Goal: Task Accomplishment & Management: Manage account settings

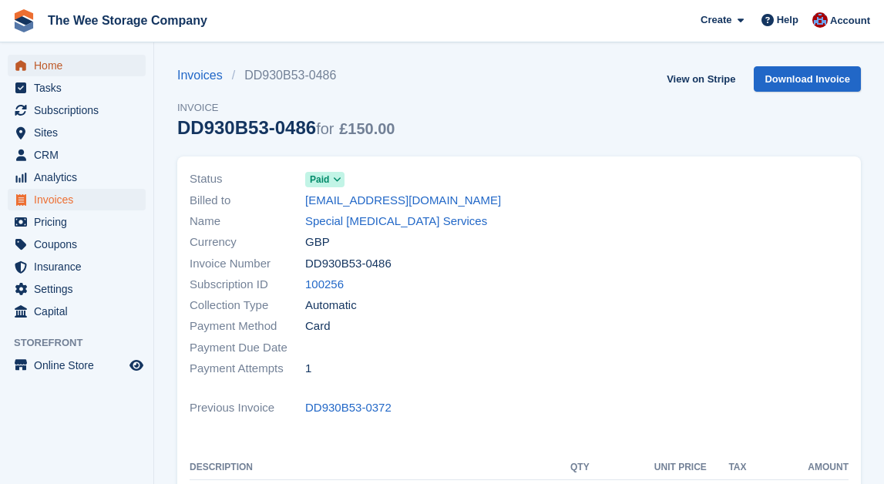
click at [50, 62] on span "Home" at bounding box center [80, 66] width 93 height 22
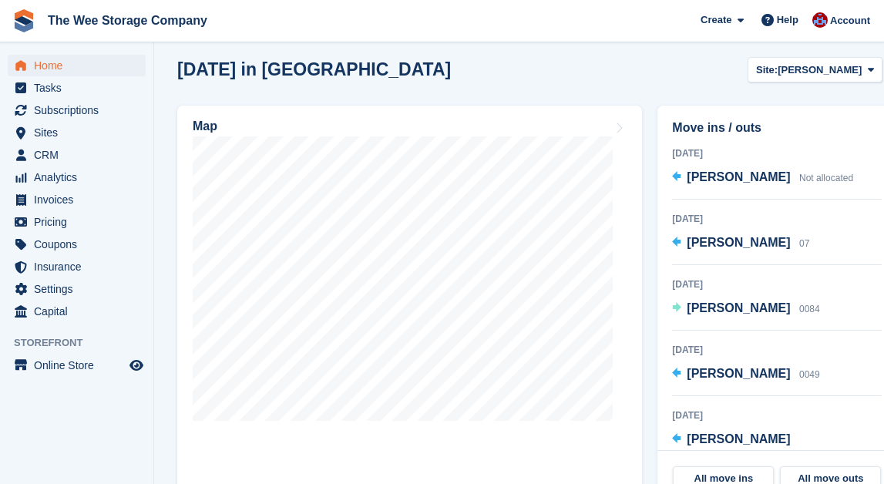
scroll to position [420, 0]
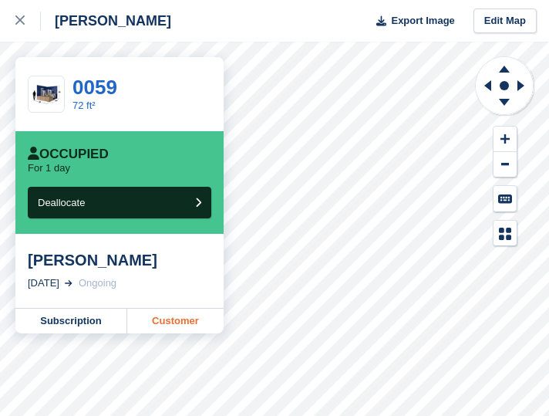
click at [167, 320] on link "Customer" at bounding box center [175, 320] width 96 height 25
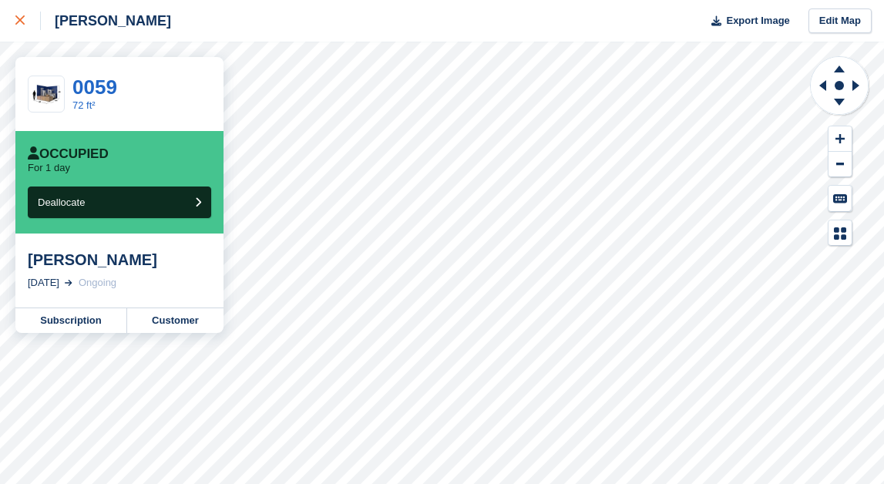
click at [21, 2] on link at bounding box center [20, 21] width 41 height 42
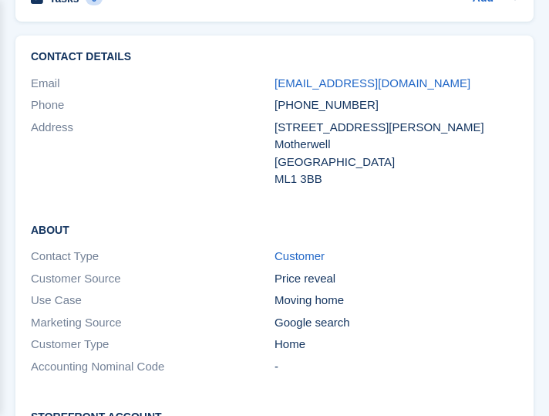
scroll to position [1447, 0]
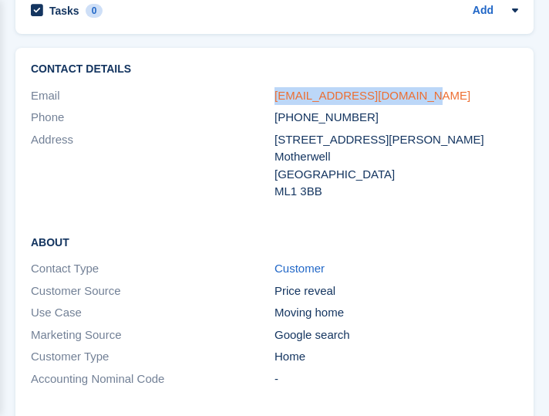
drag, startPoint x: 446, startPoint y: 100, endPoint x: 274, endPoint y: 102, distance: 171.9
click at [274, 102] on div "juliablake1983@gmail.com" at bounding box center [396, 96] width 244 height 18
copy link "juliablake1983@gmail.com"
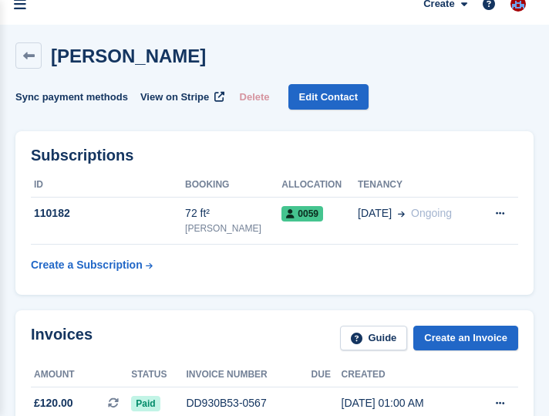
scroll to position [0, 0]
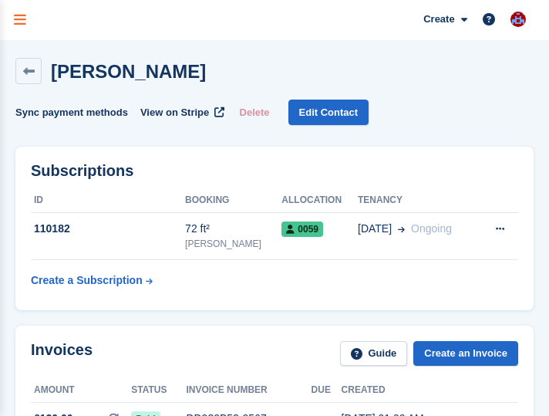
click at [19, 25] on icon "menu" at bounding box center [20, 20] width 12 height 14
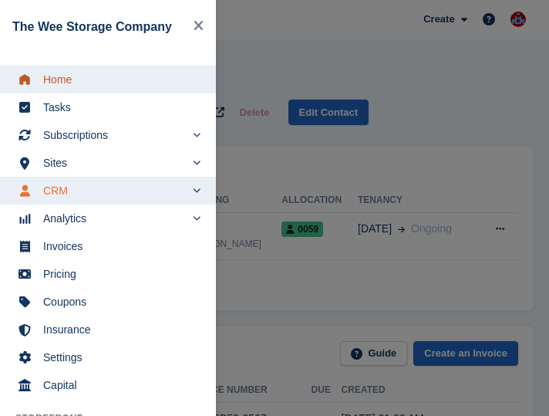
click at [72, 92] on link "Home" at bounding box center [108, 80] width 216 height 28
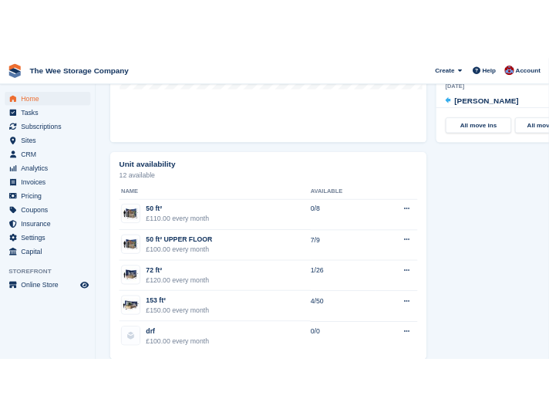
scroll to position [793, 0]
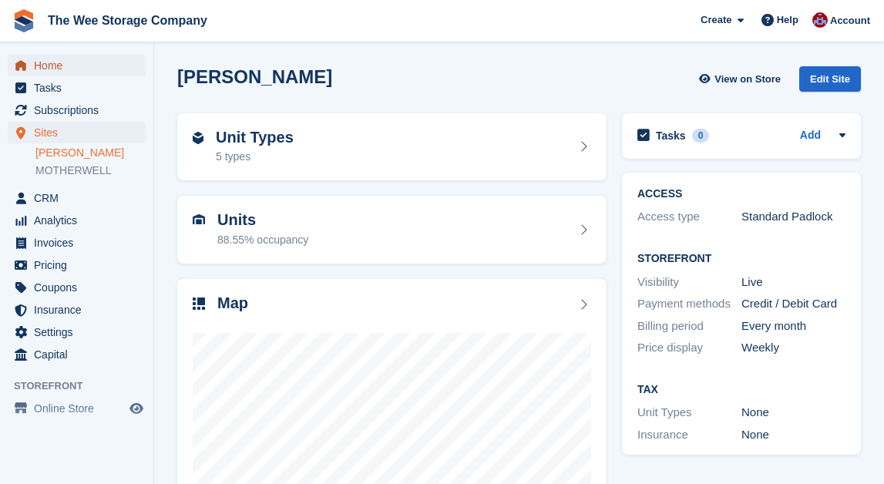
click at [64, 68] on span "Home" at bounding box center [80, 66] width 93 height 22
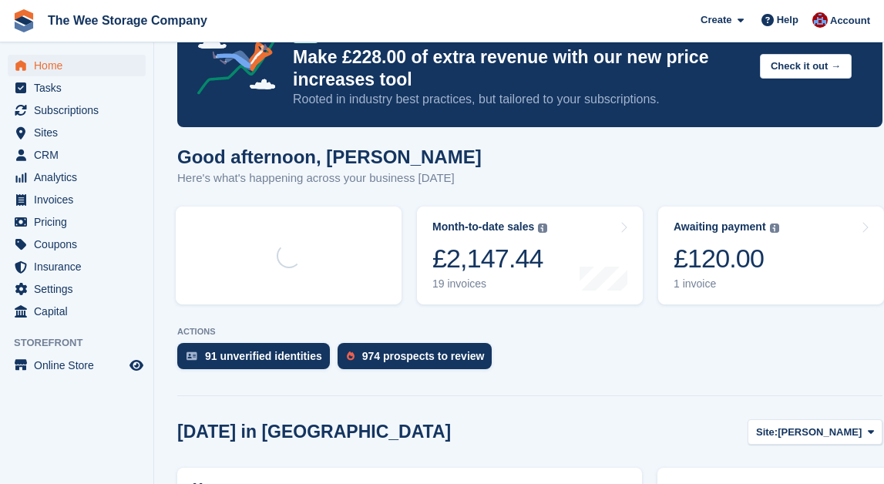
scroll to position [87, 0]
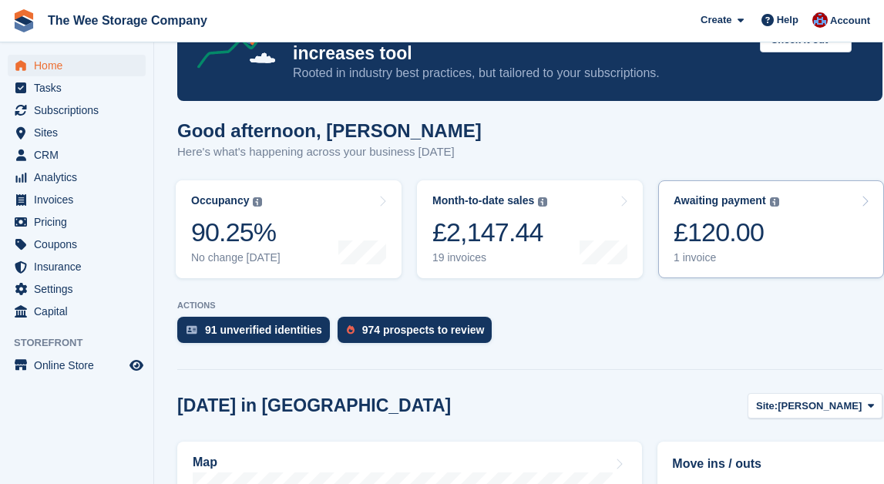
click at [719, 249] on div "Awaiting payment The total outstanding balance on all open invoices. £120.00 1 …" at bounding box center [727, 229] width 106 height 70
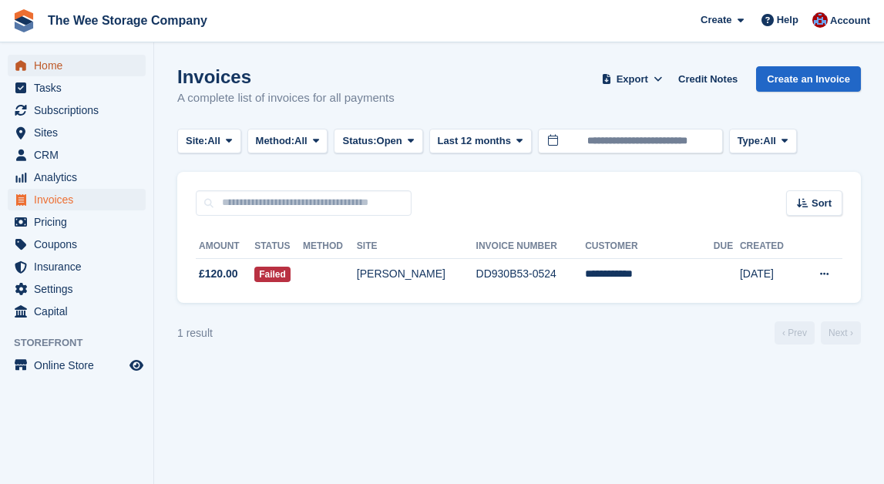
click at [44, 69] on span "Home" at bounding box center [80, 66] width 93 height 22
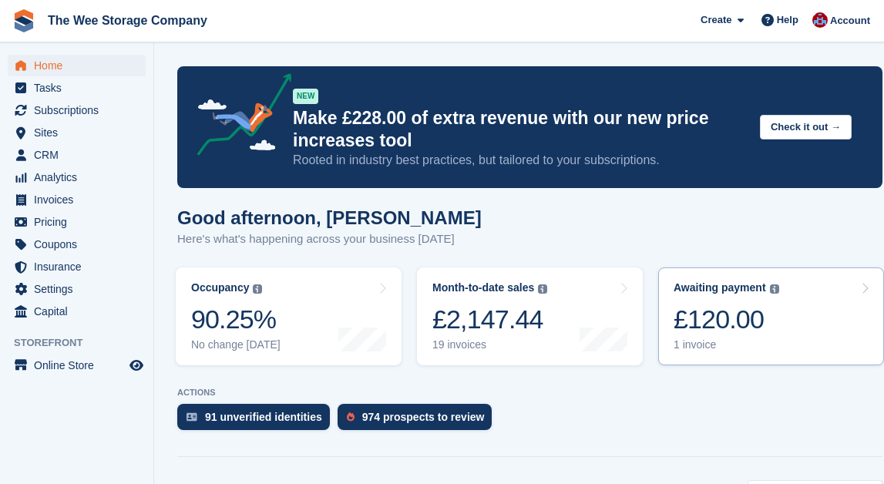
click at [706, 328] on div "£120.00" at bounding box center [727, 320] width 106 height 32
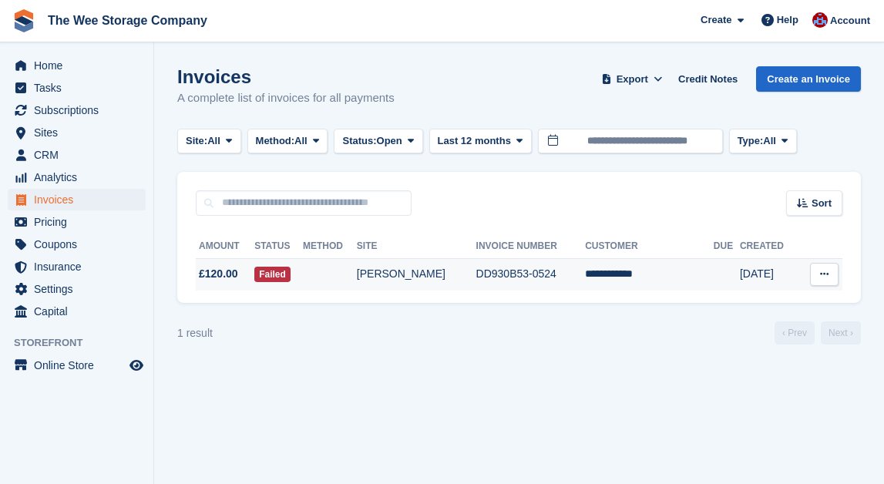
click at [352, 281] on td at bounding box center [330, 274] width 54 height 32
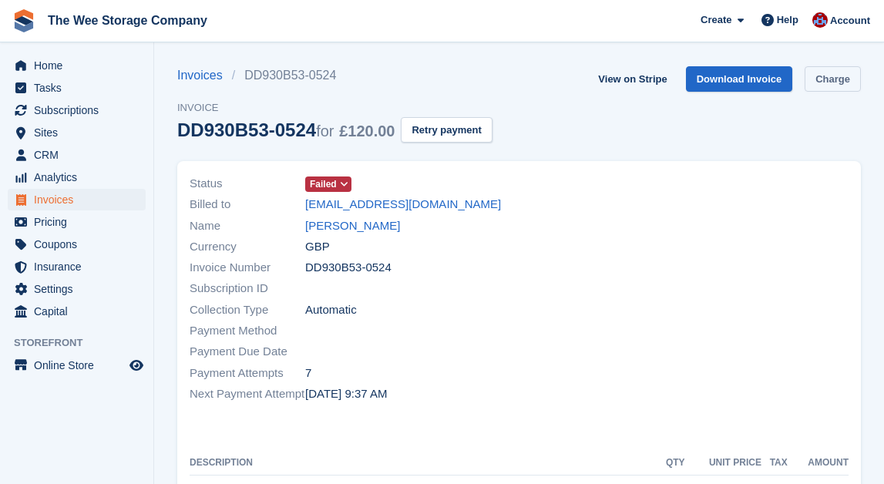
click at [827, 71] on link "Charge" at bounding box center [833, 78] width 56 height 25
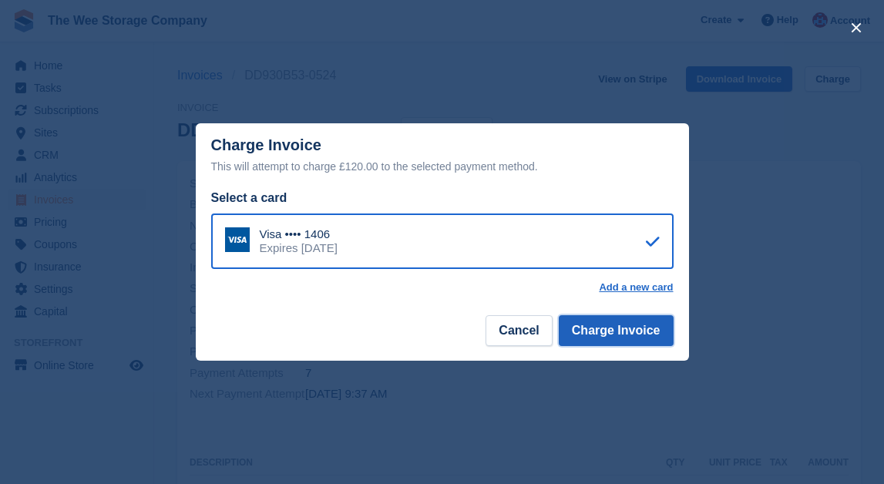
click at [609, 329] on button "Charge Invoice" at bounding box center [616, 330] width 115 height 31
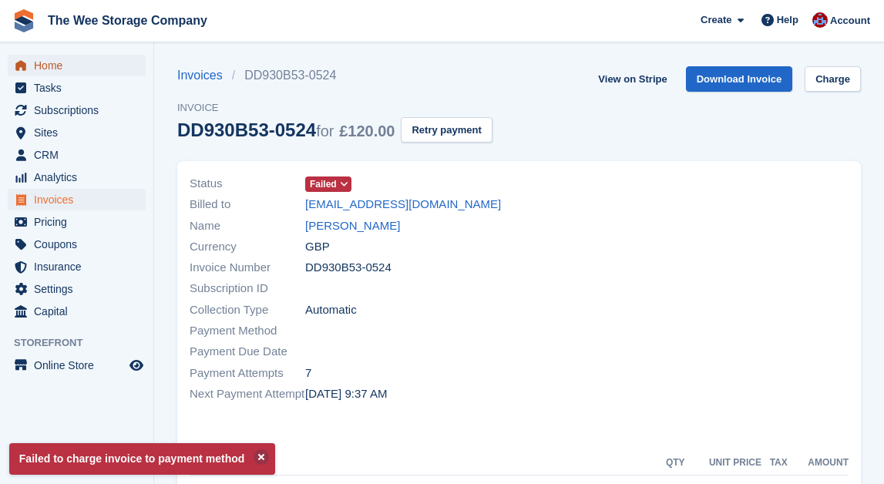
click at [64, 67] on span "Home" at bounding box center [80, 66] width 93 height 22
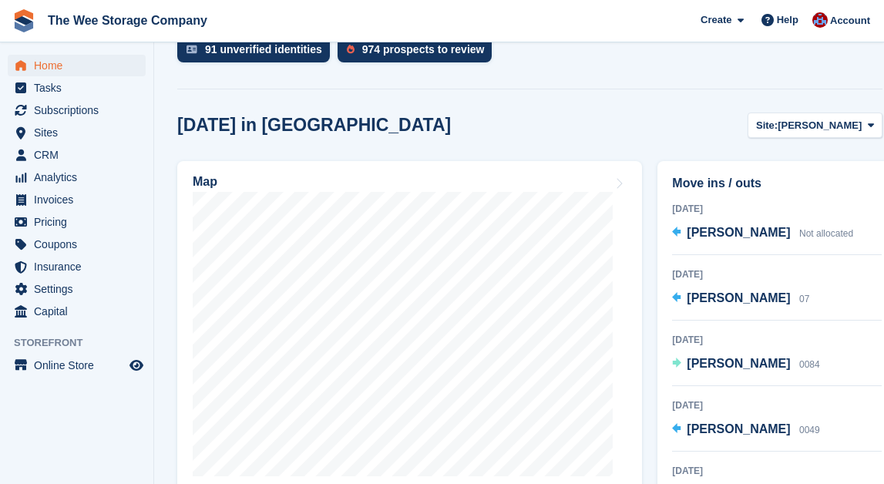
scroll to position [447, 0]
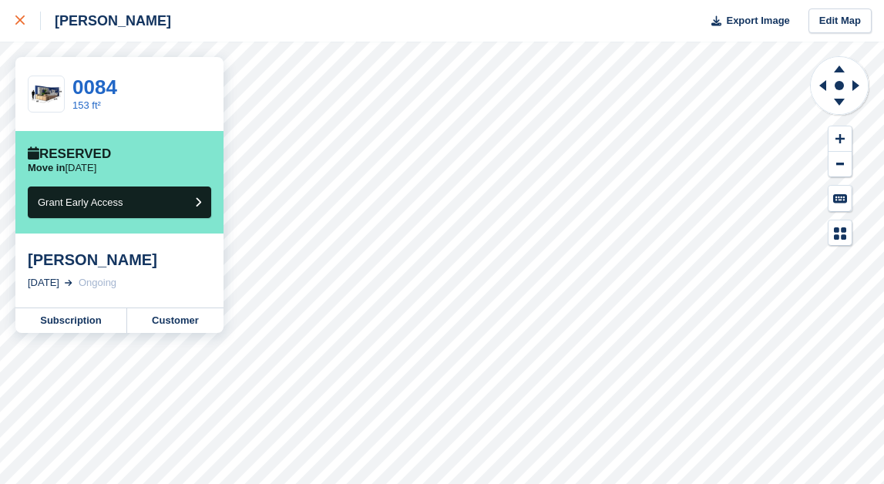
click at [18, 15] on div at bounding box center [27, 21] width 25 height 19
